Goal: Book appointment/travel/reservation

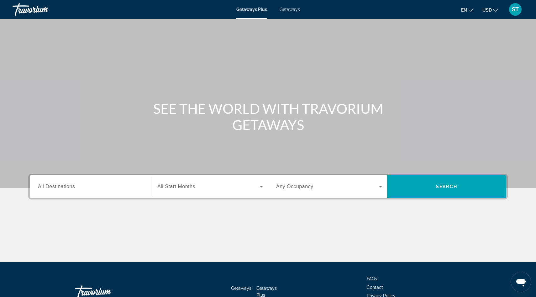
click at [69, 191] on div "Search widget" at bounding box center [91, 187] width 106 height 18
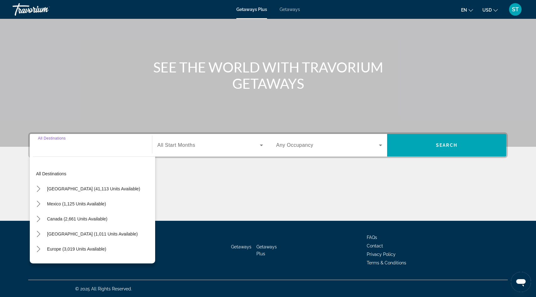
scroll to position [42, 0]
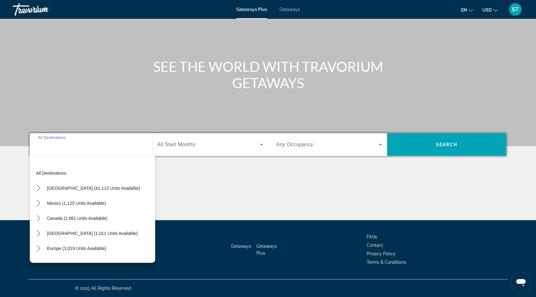
click at [135, 145] on input "Destination All Destinations" at bounding box center [91, 145] width 106 height 8
click at [184, 144] on span "All Start Months" at bounding box center [176, 144] width 38 height 5
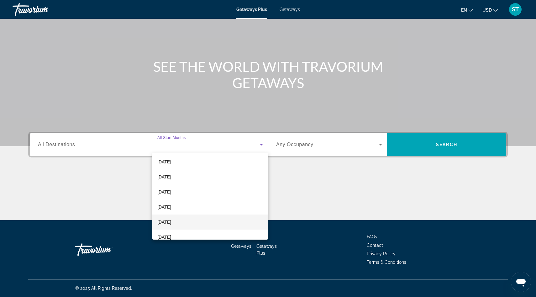
scroll to position [64, 0]
click at [171, 191] on span "[DATE]" at bounding box center [164, 190] width 14 height 8
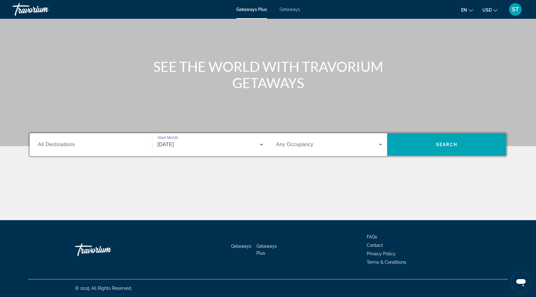
click at [119, 143] on input "Destination All Destinations" at bounding box center [91, 145] width 106 height 8
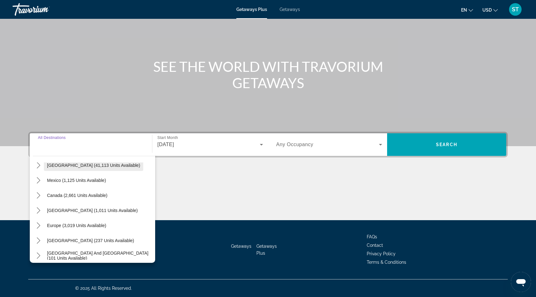
scroll to position [25, 0]
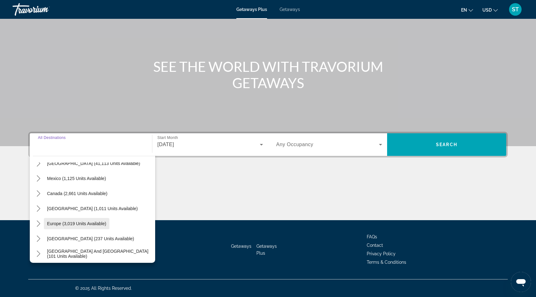
click at [77, 225] on span "Europe (3,019 units available)" at bounding box center [76, 223] width 59 height 5
type input "**********"
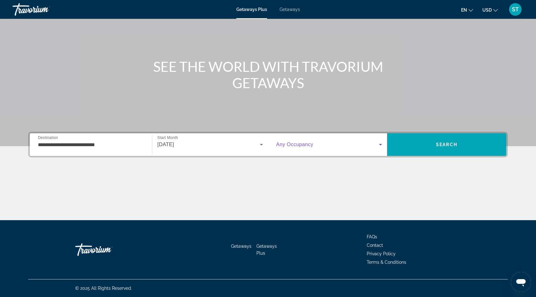
click at [310, 148] on span "Search widget" at bounding box center [327, 145] width 103 height 8
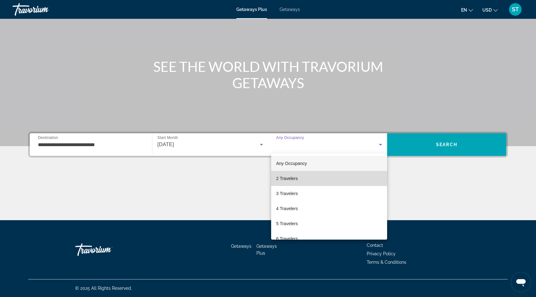
click at [295, 179] on span "2 Travelers" at bounding box center [287, 179] width 22 height 8
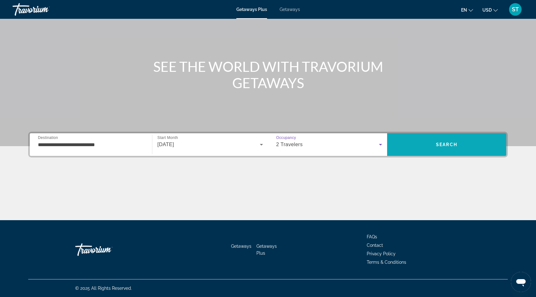
click at [458, 142] on span "Search" at bounding box center [446, 144] width 119 height 15
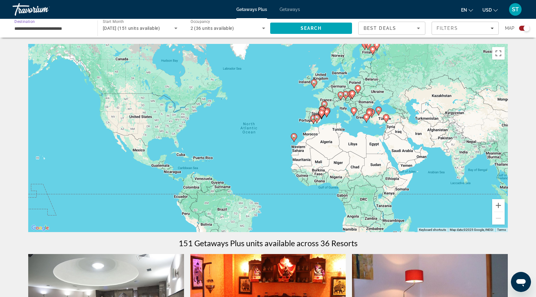
click at [50, 28] on input "**********" at bounding box center [51, 29] width 75 height 8
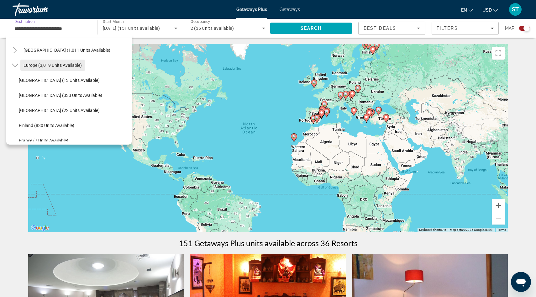
scroll to position [96, 0]
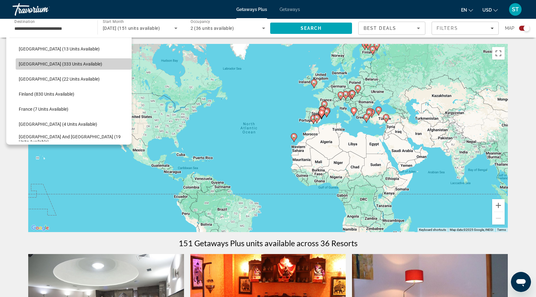
click at [44, 61] on span "[GEOGRAPHIC_DATA] (333 units available)" at bounding box center [60, 63] width 83 height 5
type input "**********"
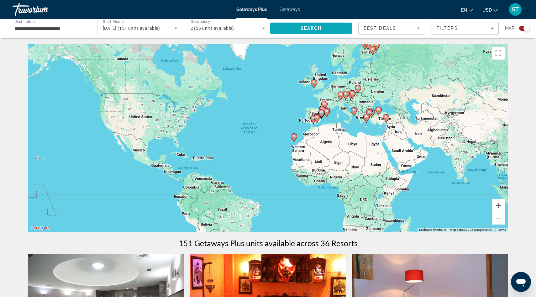
click at [293, 31] on span "Search" at bounding box center [311, 28] width 82 height 15
